Goal: Complete application form

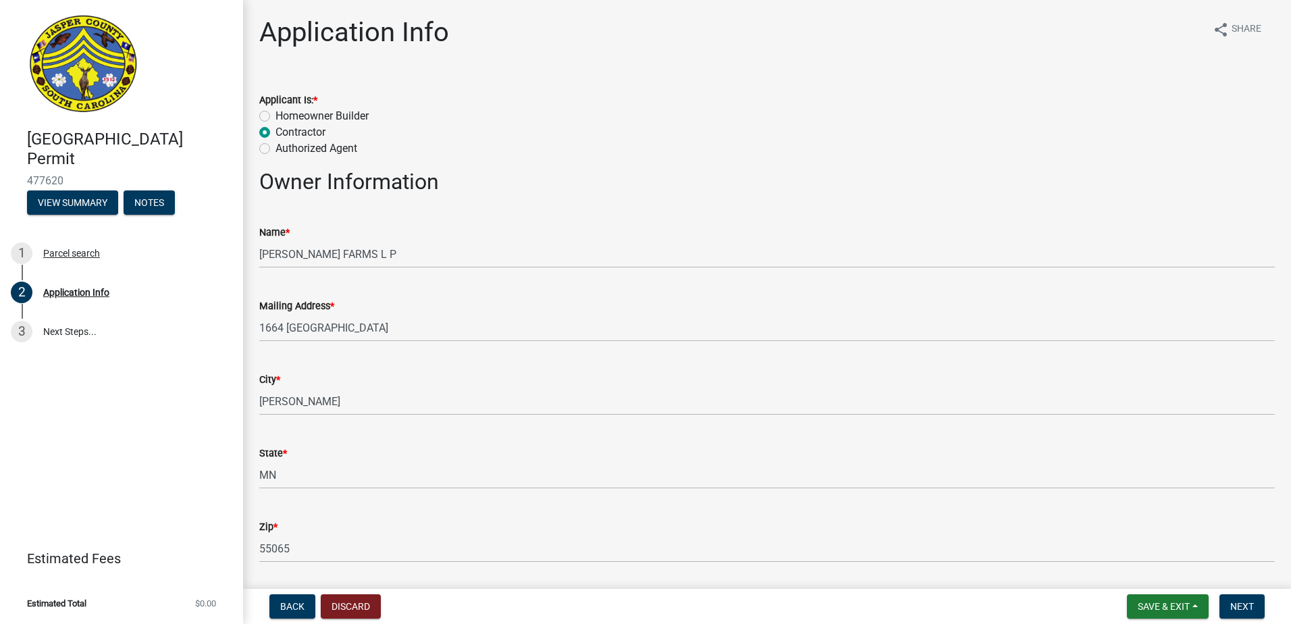
select select "9ee69ee8-4d28-486b-bc7b-e904e70aa828"
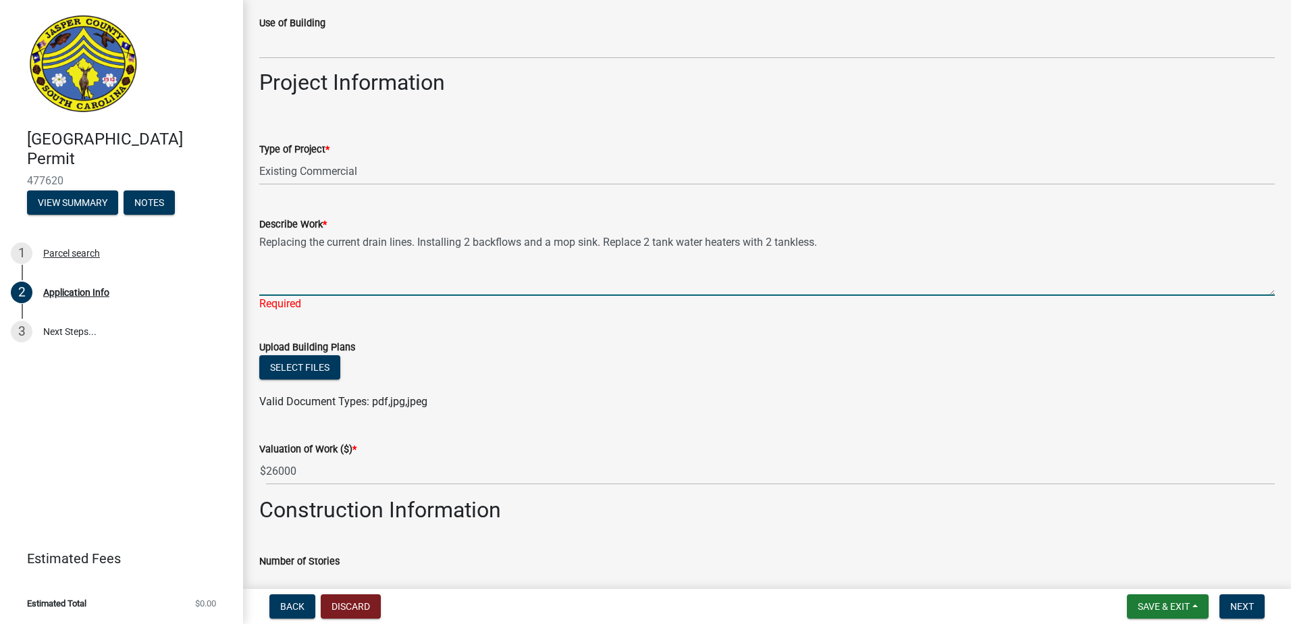
type textarea "Replacing the current drain lines. Installing 2 backflows and a mop sink. Repla…"
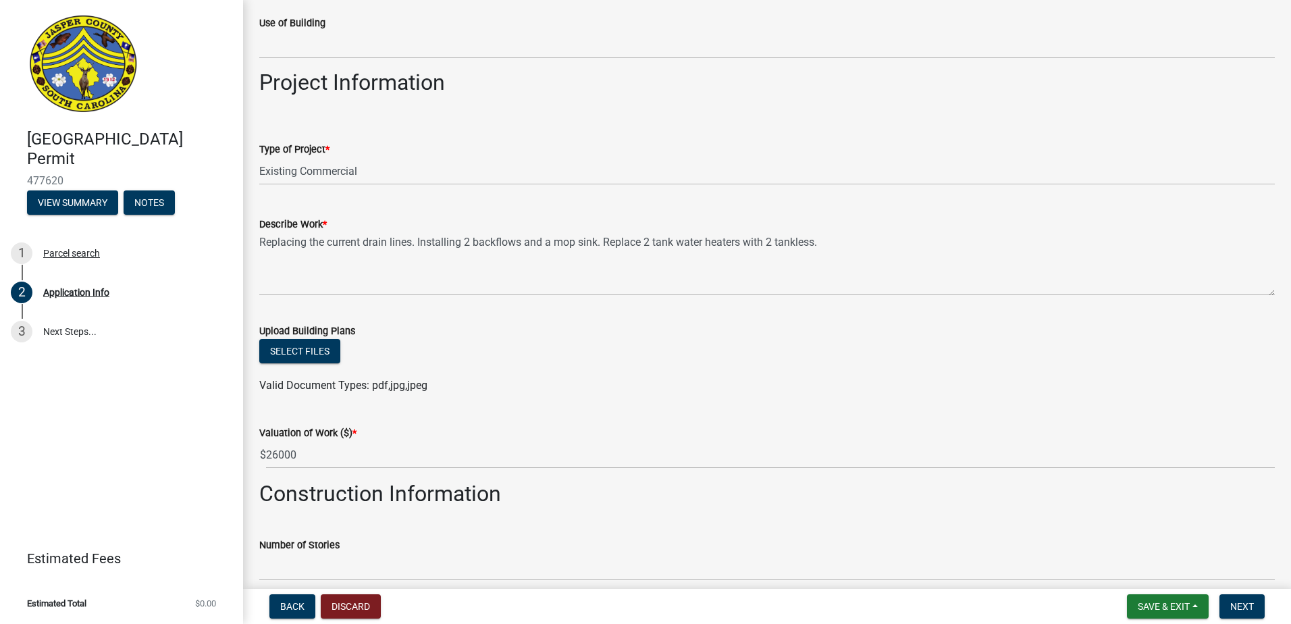
click at [961, 117] on div "Type of Project * Select Item... Construction Trailer/Shipping Container Reside…" at bounding box center [766, 145] width 1015 height 79
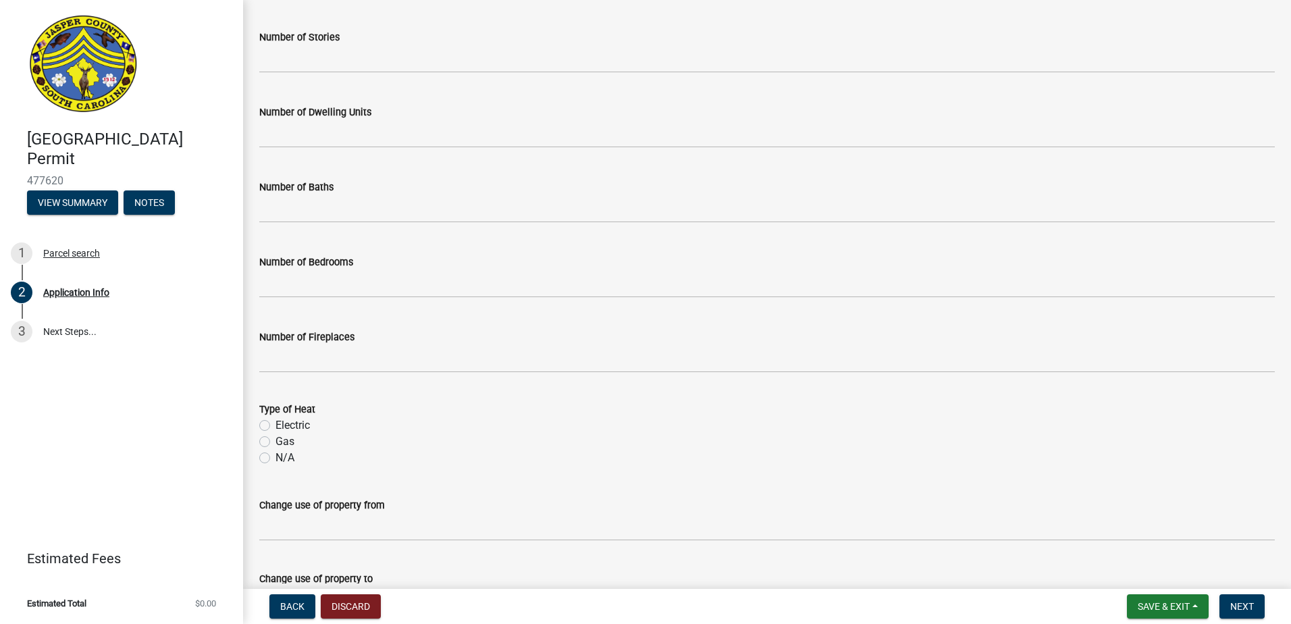
scroll to position [1953, 0]
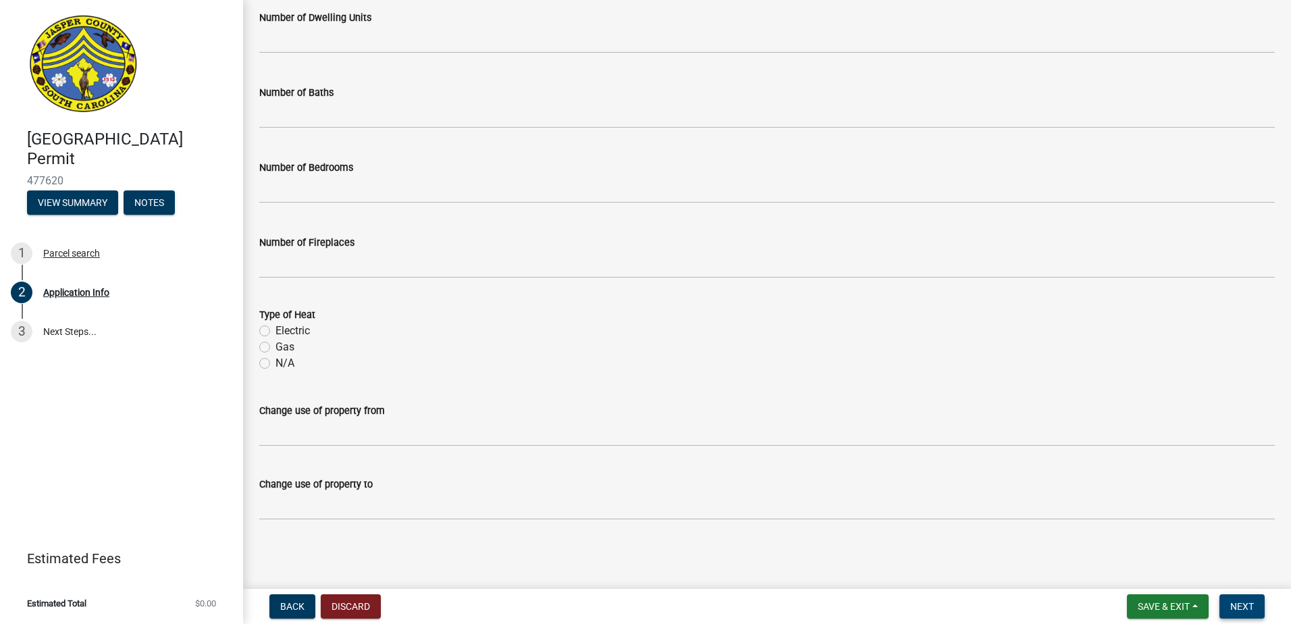
click at [1233, 608] on span "Next" at bounding box center [1242, 606] width 24 height 11
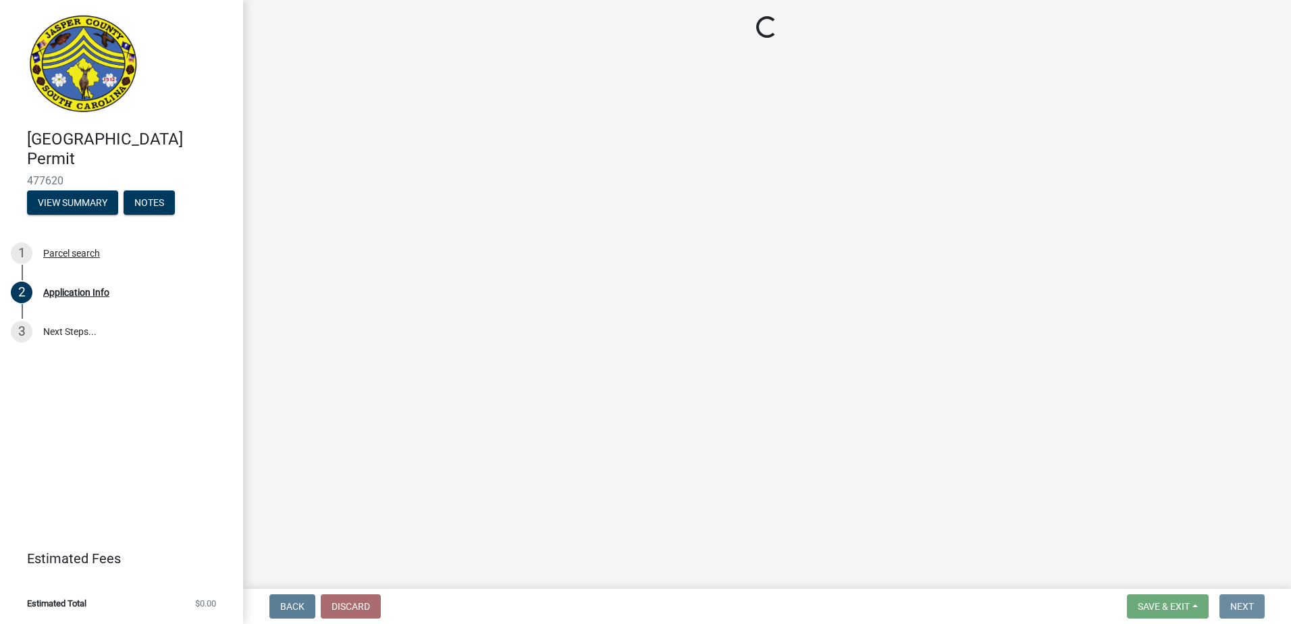
scroll to position [0, 0]
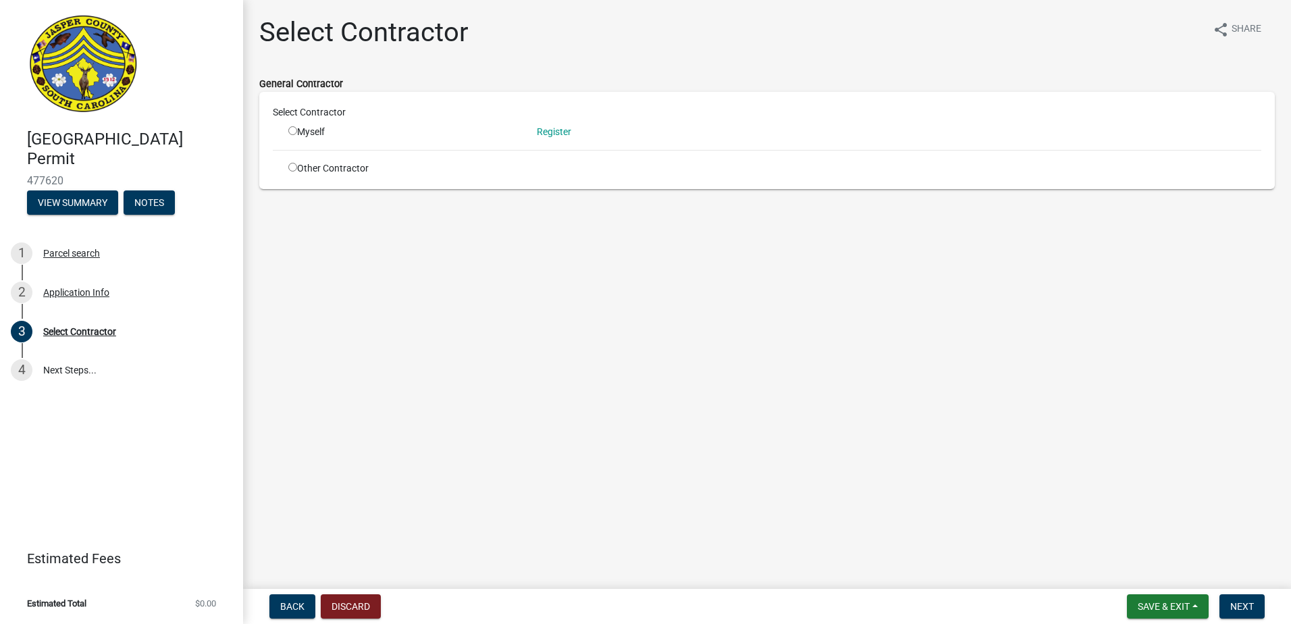
click at [290, 163] on input "radio" at bounding box center [292, 167] width 9 height 9
radio input "true"
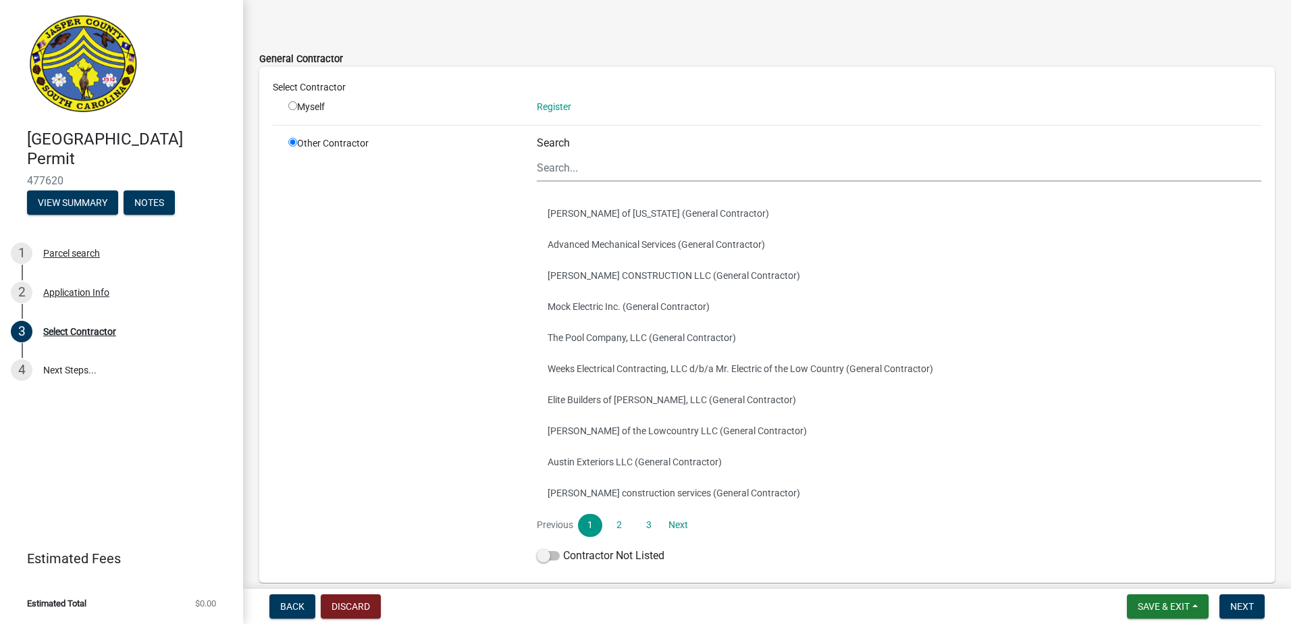
scroll to position [68, 0]
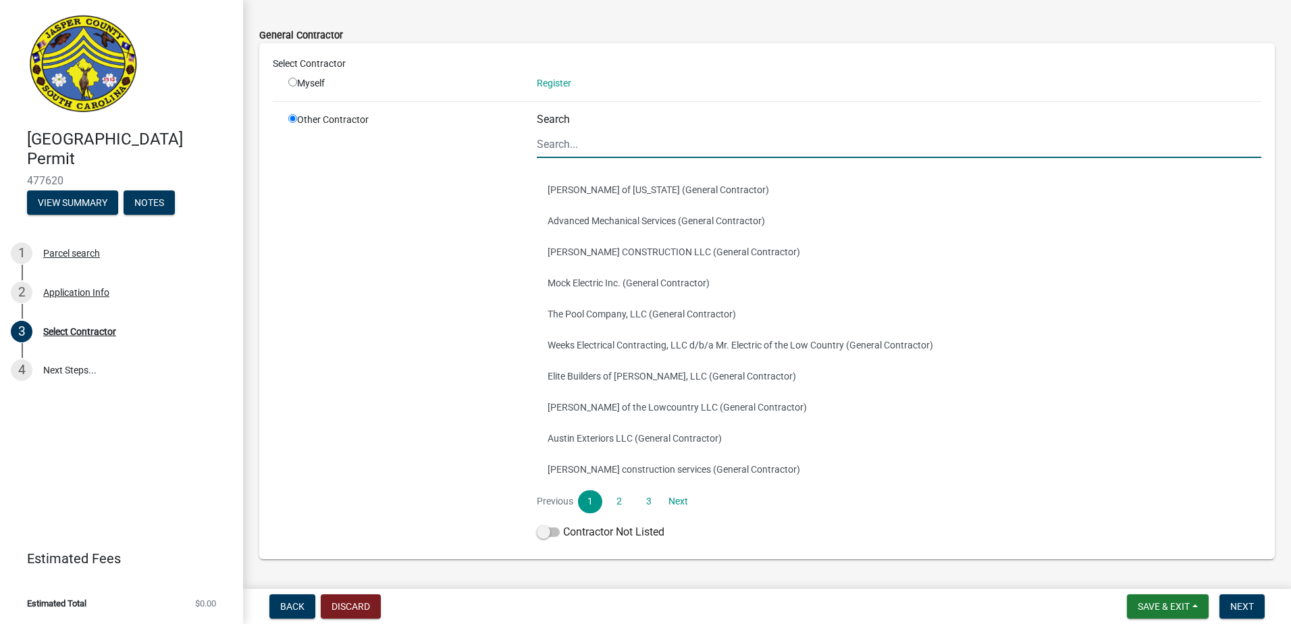
click at [599, 146] on input "Search" at bounding box center [899, 144] width 724 height 28
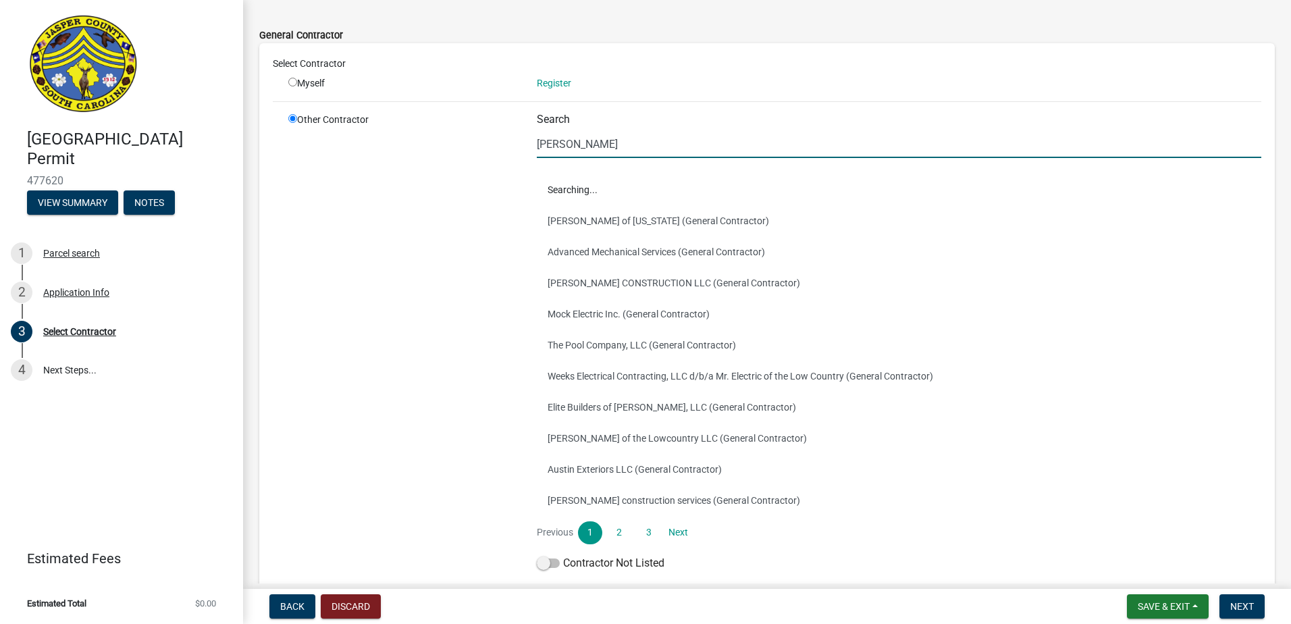
scroll to position [0, 0]
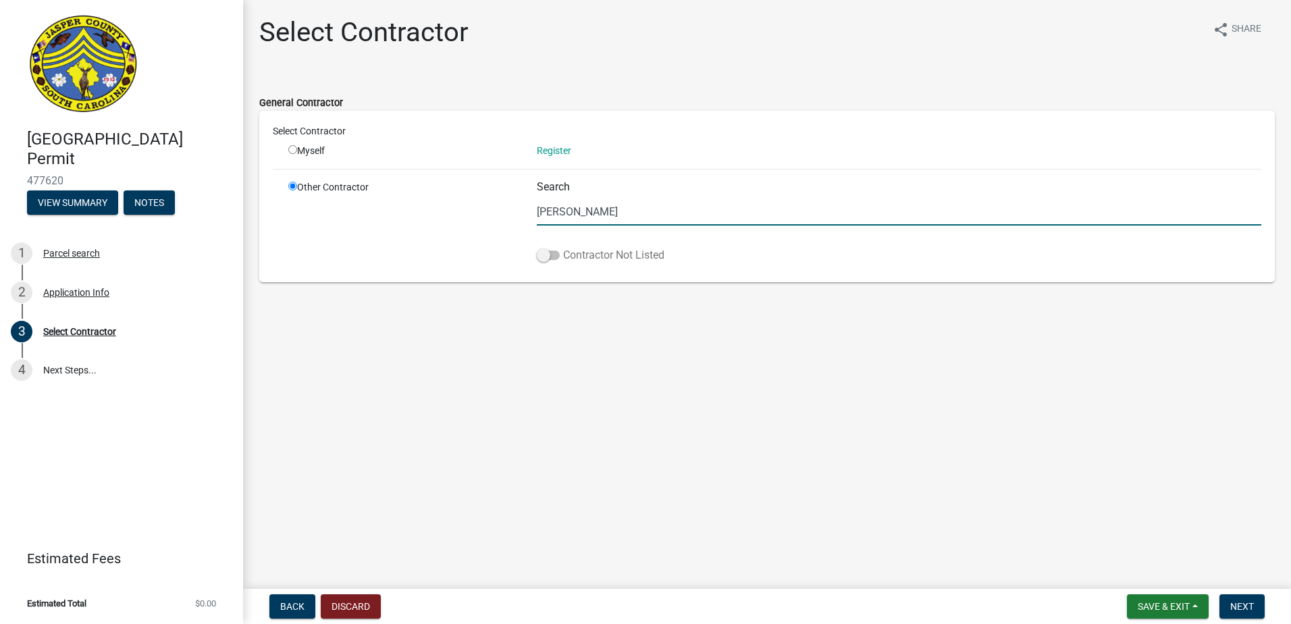
type input "[PERSON_NAME]"
click at [549, 260] on label "Contractor Not Listed" at bounding box center [601, 255] width 128 height 16
click at [563, 247] on input "Contractor Not Listed" at bounding box center [563, 247] width 0 height 0
drag, startPoint x: 593, startPoint y: 216, endPoint x: 471, endPoint y: 204, distance: 122.8
click at [471, 204] on div "Other Contractor Search mark ch Contractor Not Listed" at bounding box center [774, 224] width 993 height 88
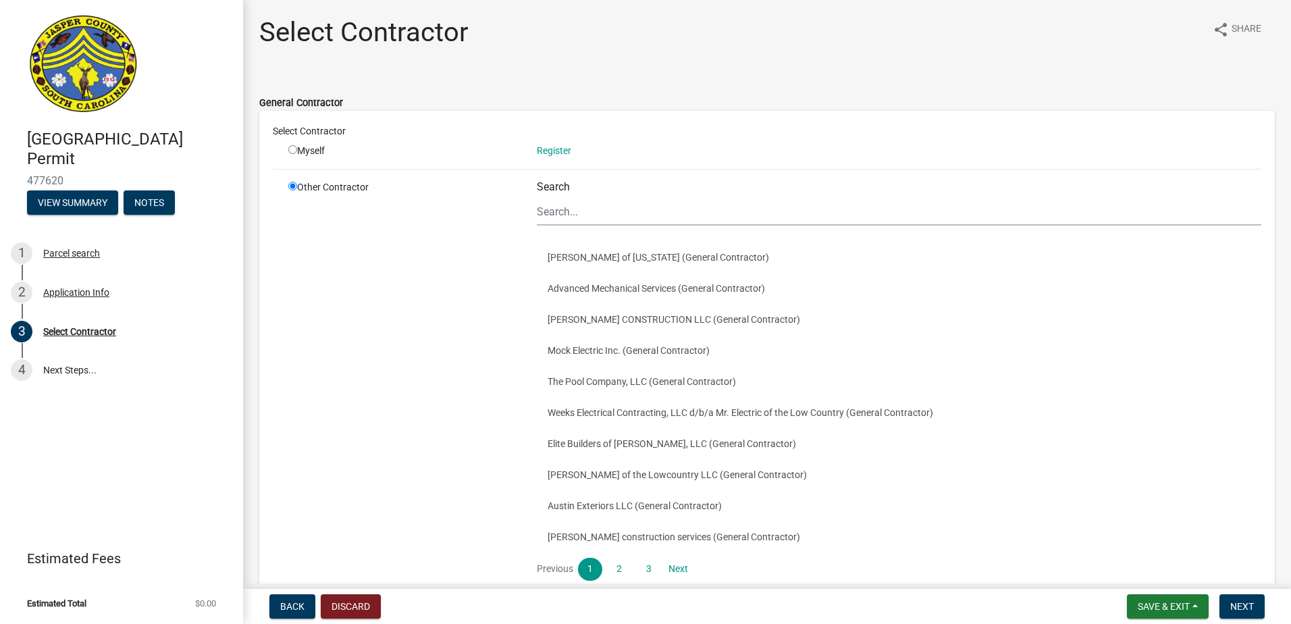
click at [831, 107] on div "General Contractor" at bounding box center [766, 103] width 1015 height 16
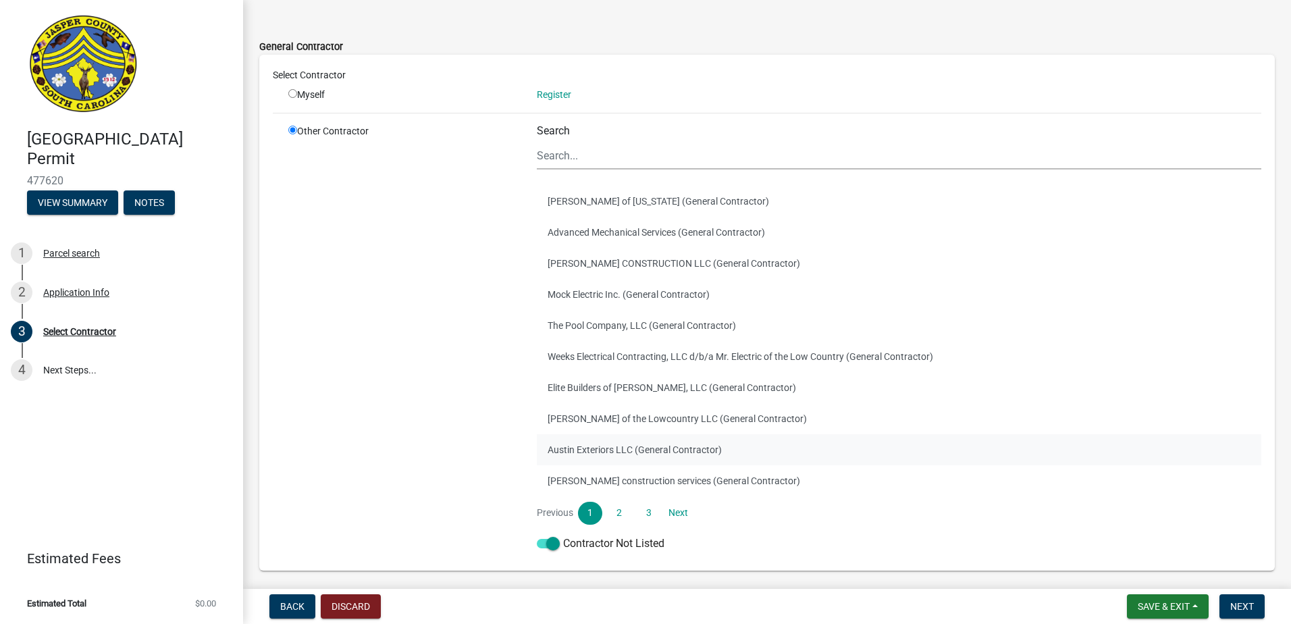
scroll to position [107, 0]
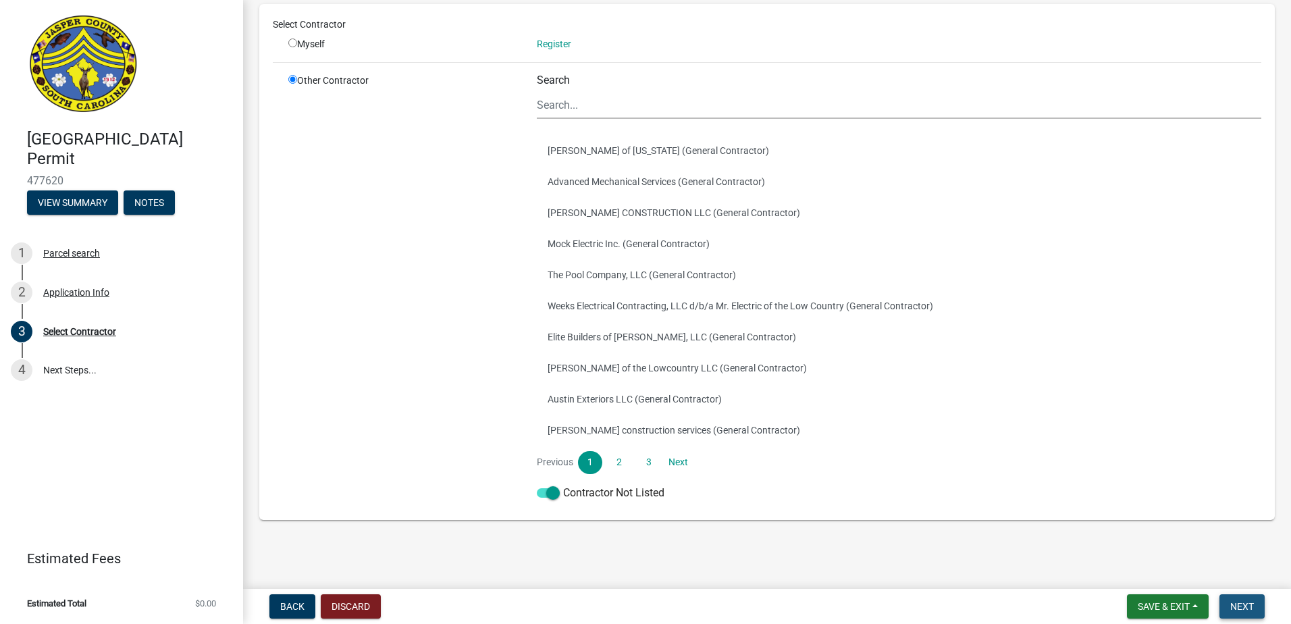
click at [1234, 612] on button "Next" at bounding box center [1241, 606] width 45 height 24
